Goal: Information Seeking & Learning: Learn about a topic

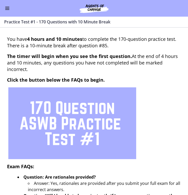
click at [7, 10] on button "Enable menu" at bounding box center [7, 8] width 6 height 6
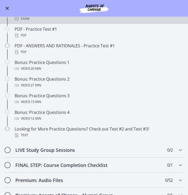
scroll to position [157, 0]
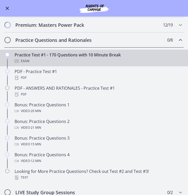
click at [55, 41] on h2 "Practice Questions and Rationales" at bounding box center [88, 40] width 147 height 6
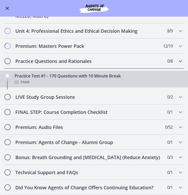
scroll to position [115, 0]
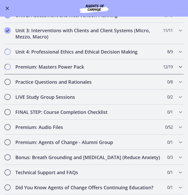
click at [50, 66] on h2 "Premium: Masters Power Pack" at bounding box center [88, 67] width 147 height 6
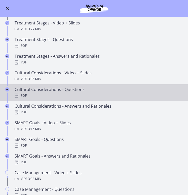
scroll to position [241, 0]
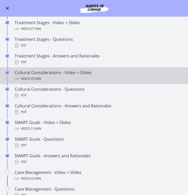
click at [61, 74] on div "Cultural Considerations - Video + Slides Video · 35 min" at bounding box center [99, 75] width 169 height 12
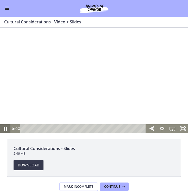
click at [5, 129] on icon "Pause" at bounding box center [5, 129] width 12 height 11
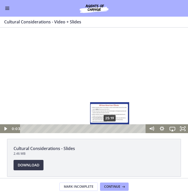
click at [110, 130] on div "25:19" at bounding box center [84, 128] width 120 height 9
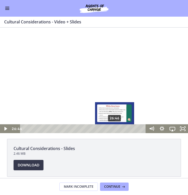
click at [115, 130] on div "26:46" at bounding box center [84, 128] width 120 height 9
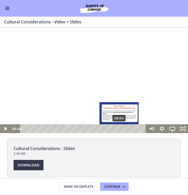
click at [119, 130] on div "28:04" at bounding box center [84, 128] width 120 height 9
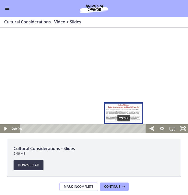
click at [124, 129] on div "29:27" at bounding box center [84, 128] width 120 height 9
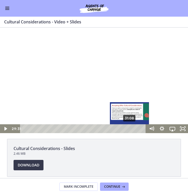
click at [131, 128] on div "31:08" at bounding box center [84, 128] width 120 height 9
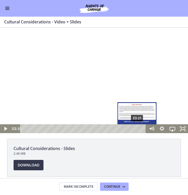
click at [137, 129] on div "33:21" at bounding box center [84, 128] width 120 height 9
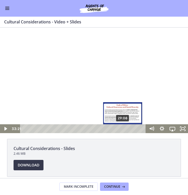
click at [123, 128] on div "29:08" at bounding box center [84, 128] width 120 height 9
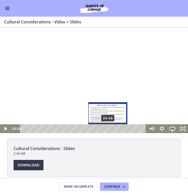
click at [108, 128] on div "24:46" at bounding box center [84, 128] width 120 height 9
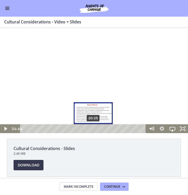
click at [93, 129] on div "20:25" at bounding box center [84, 128] width 120 height 9
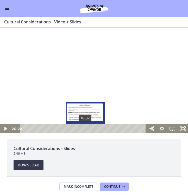
click at [83, 129] on div "18:07" at bounding box center [84, 128] width 120 height 9
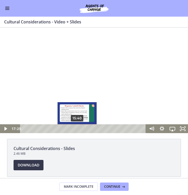
click at [75, 129] on div "15:40" at bounding box center [84, 128] width 120 height 9
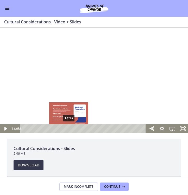
click at [68, 129] on div "13:13" at bounding box center [84, 128] width 120 height 9
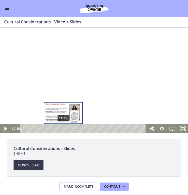
click at [63, 129] on div "11:36" at bounding box center [84, 128] width 120 height 9
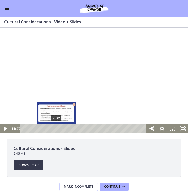
click at [56, 129] on div "9:32" at bounding box center [84, 128] width 120 height 9
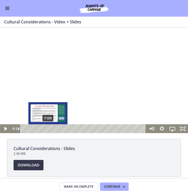
click at [47, 129] on div "7:00" at bounding box center [84, 128] width 120 height 9
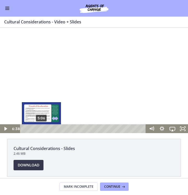
click at [41, 129] on div "5:06" at bounding box center [84, 128] width 120 height 9
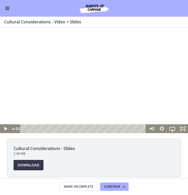
drag, startPoint x: 68, startPoint y: 68, endPoint x: 129, endPoint y: 74, distance: 61.7
click at [129, 74] on div at bounding box center [94, 81] width 188 height 106
click at [5, 129] on icon "Pause" at bounding box center [5, 128] width 10 height 9
